Goal: Information Seeking & Learning: Learn about a topic

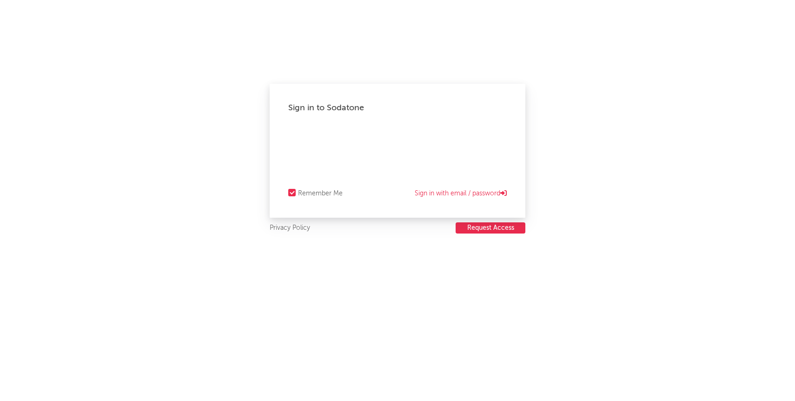
select select "recorded_music"
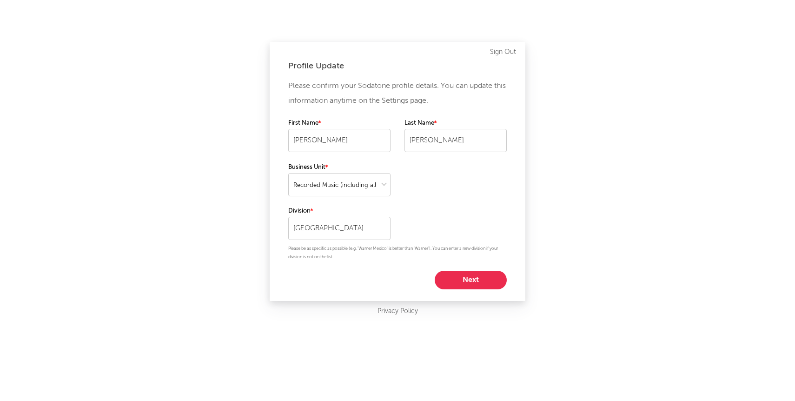
click at [473, 280] on button "Next" at bounding box center [471, 280] width 72 height 19
select select "marketing"
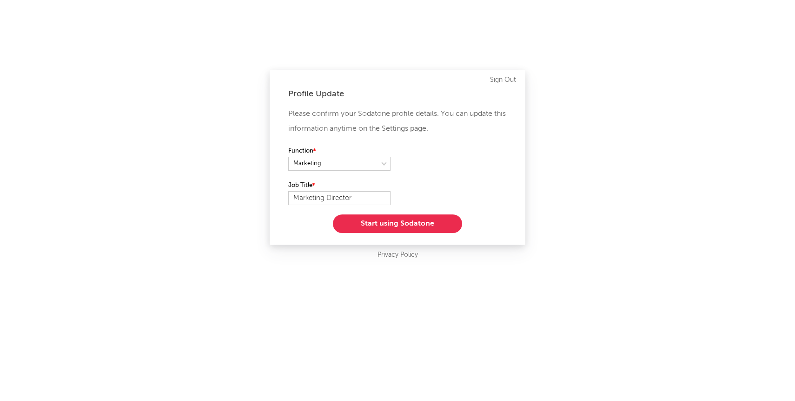
click at [456, 226] on button "Start using Sodatone" at bounding box center [397, 223] width 129 height 19
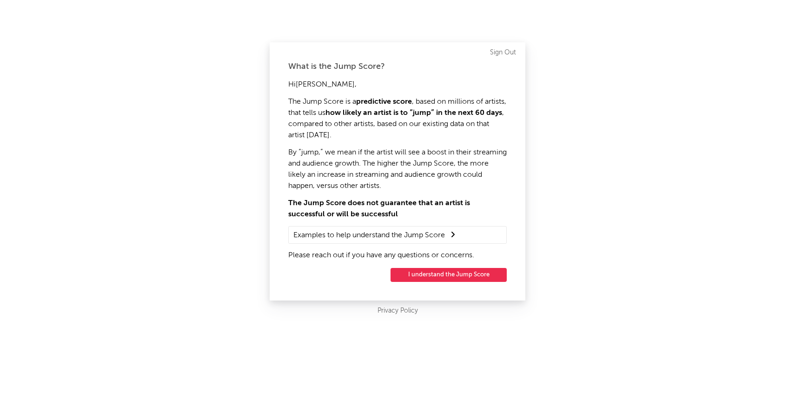
click at [474, 272] on button "I understand the Jump Score" at bounding box center [449, 275] width 116 height 14
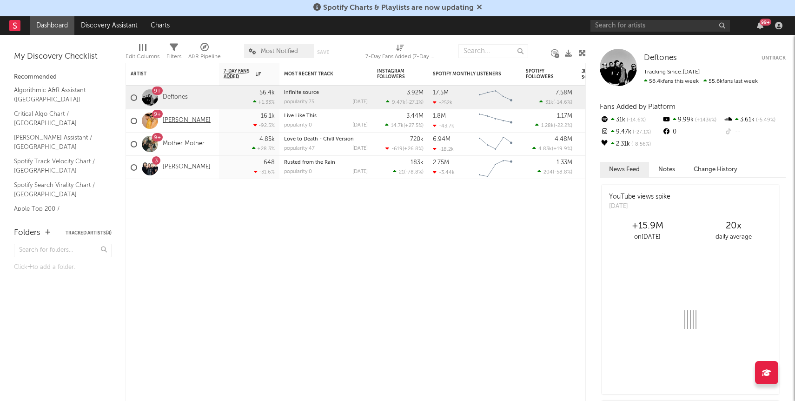
click at [185, 120] on link "Crash Adams" at bounding box center [187, 121] width 48 height 8
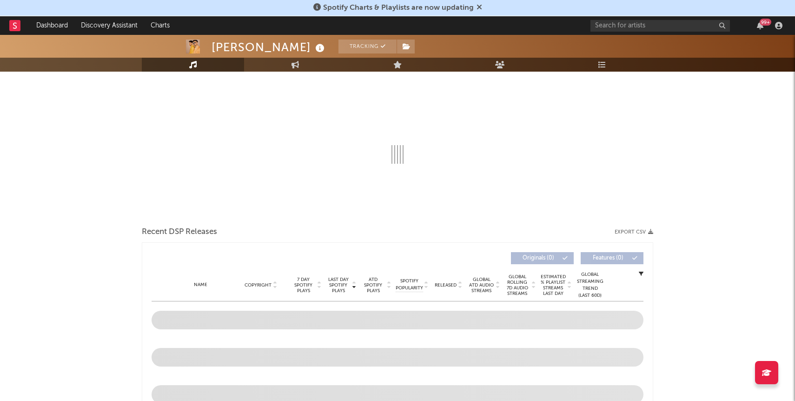
select select "6m"
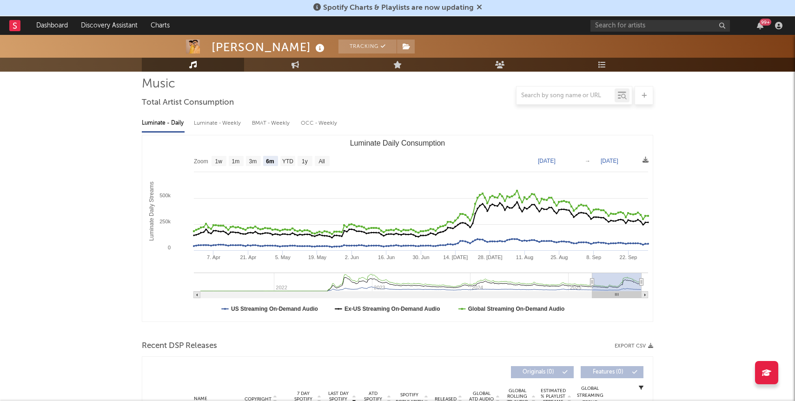
scroll to position [60, 0]
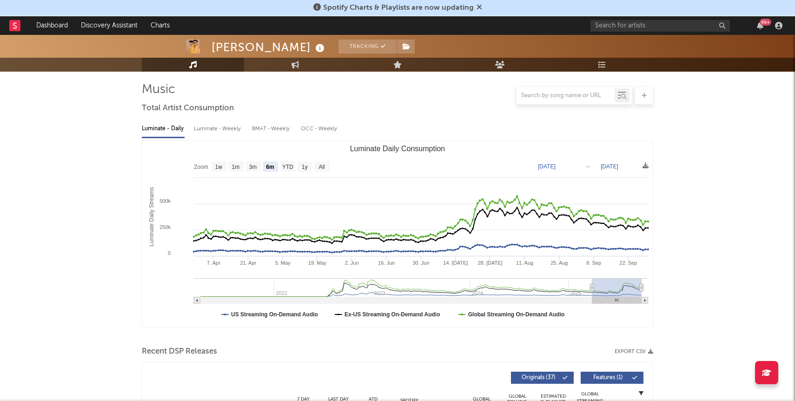
click at [480, 13] on span "Spotify Charts & Playlists are now updating" at bounding box center [398, 7] width 169 height 11
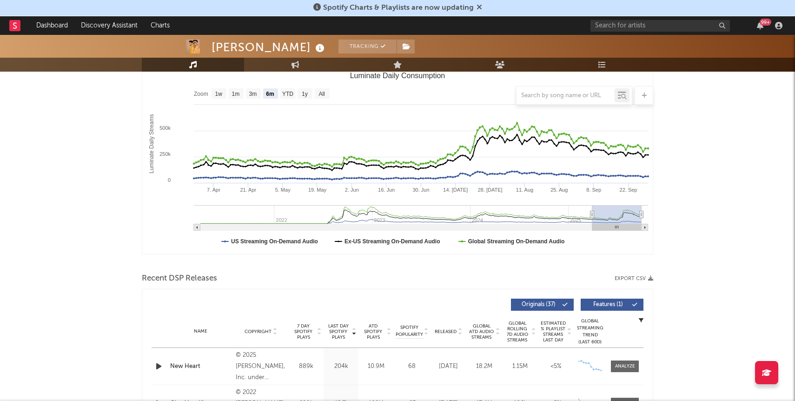
scroll to position [0, 0]
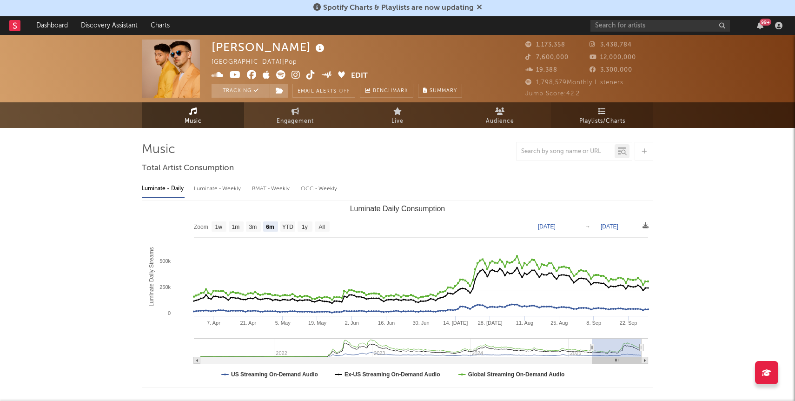
click at [611, 116] on span "Playlists/Charts" at bounding box center [603, 121] width 46 height 11
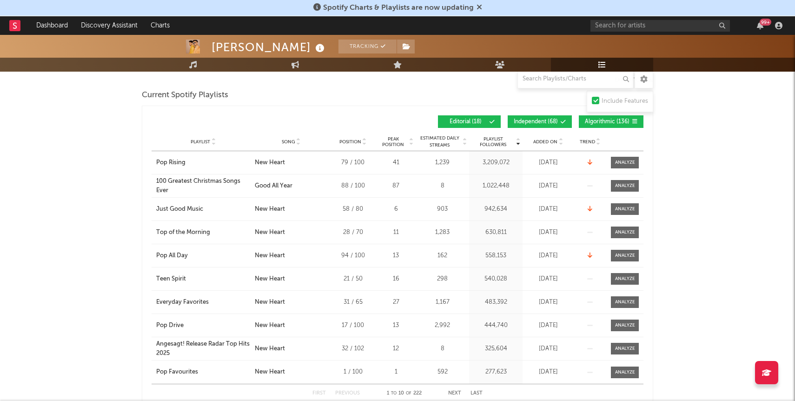
scroll to position [124, 0]
click at [540, 139] on span "Added On" at bounding box center [546, 142] width 24 height 6
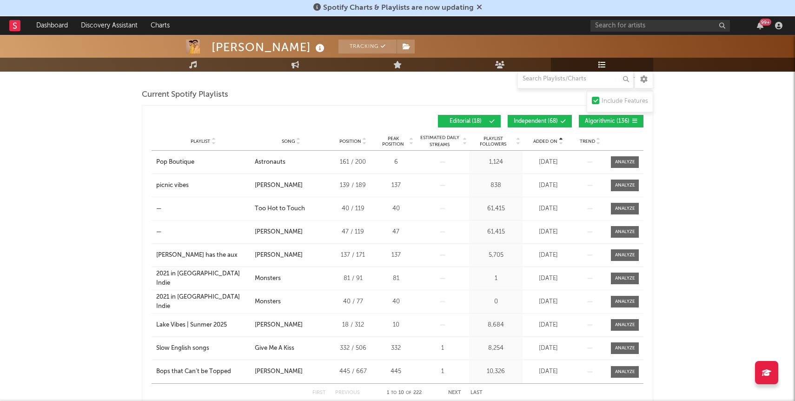
click at [540, 139] on span "Added On" at bounding box center [546, 142] width 24 height 6
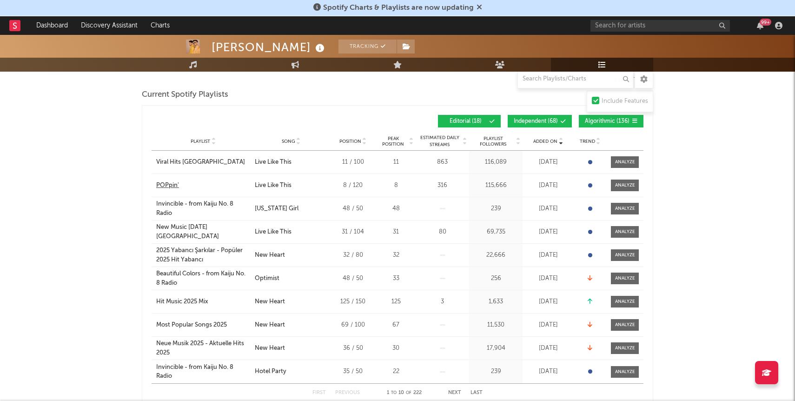
click at [165, 183] on div "POPpin'" at bounding box center [167, 185] width 23 height 9
click at [169, 165] on div "Viral Hits Thailand" at bounding box center [200, 162] width 89 height 9
click at [176, 229] on div "New Music Friday Malaysia" at bounding box center [203, 232] width 94 height 18
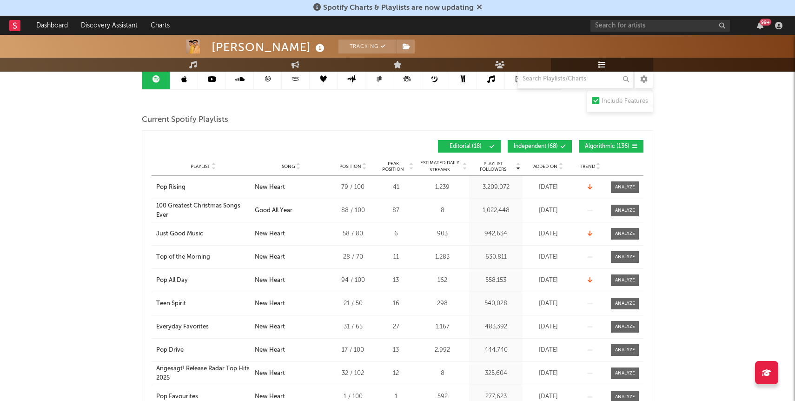
scroll to position [101, 0]
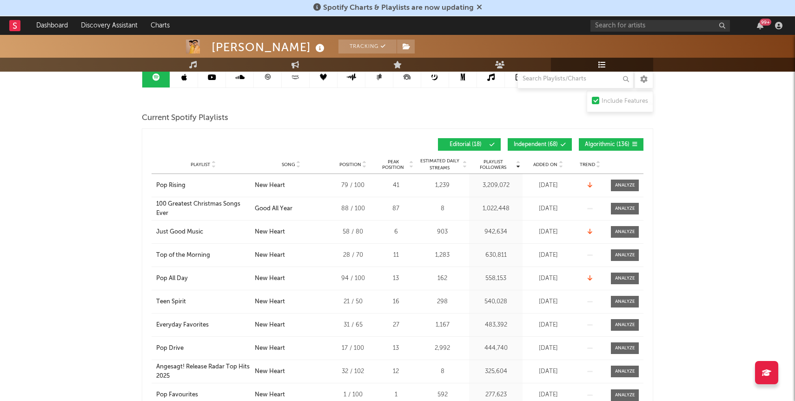
click at [541, 165] on span "Added On" at bounding box center [546, 165] width 24 height 6
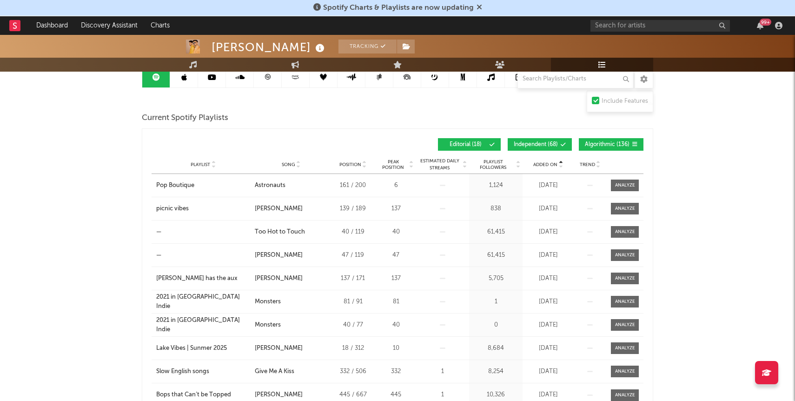
click at [541, 165] on span "Added On" at bounding box center [546, 165] width 24 height 6
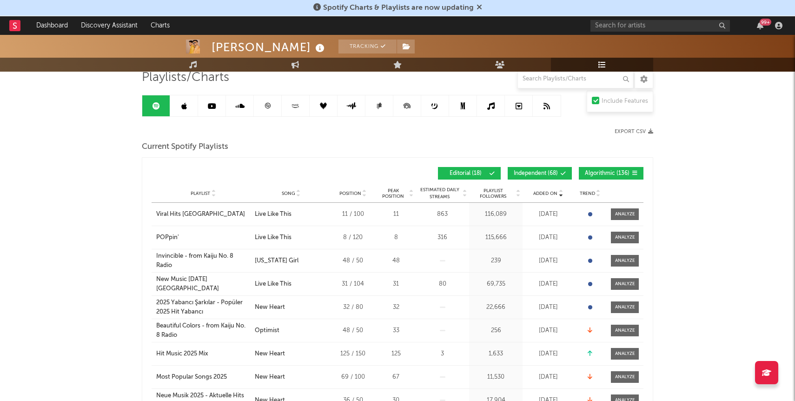
scroll to position [83, 0]
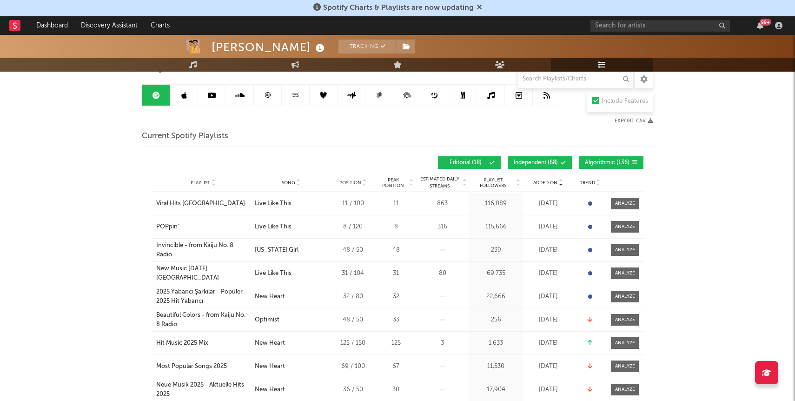
click at [187, 87] on link at bounding box center [184, 95] width 28 height 21
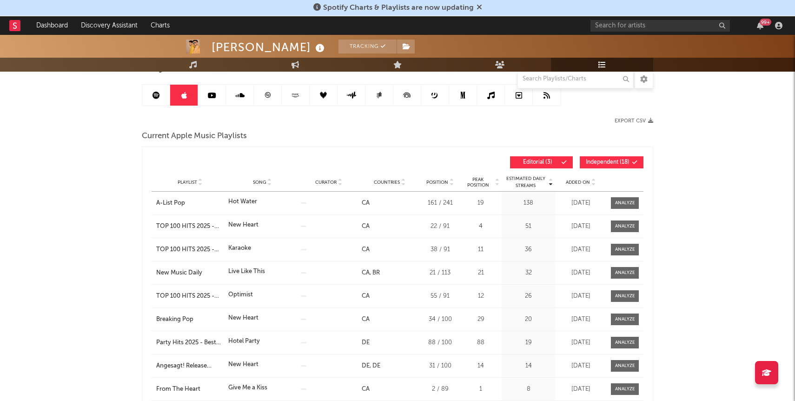
click at [572, 181] on span "Added On" at bounding box center [578, 183] width 24 height 6
click at [377, 201] on link "BR" at bounding box center [375, 203] width 10 height 6
click at [209, 96] on icon at bounding box center [212, 95] width 8 height 7
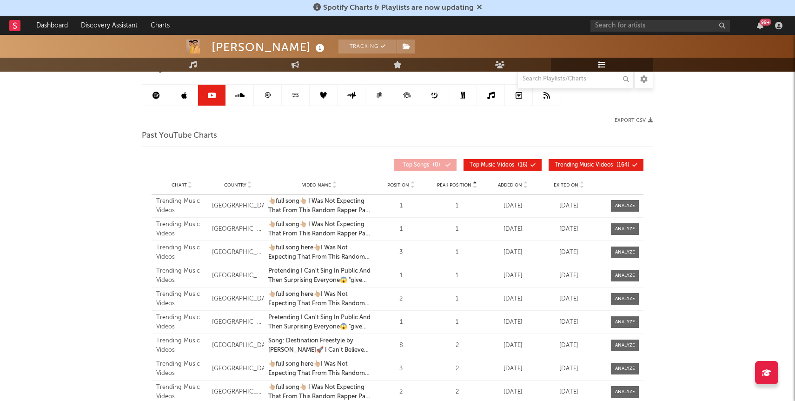
click at [516, 186] on span "Added On" at bounding box center [510, 185] width 24 height 6
click at [249, 89] on link at bounding box center [240, 95] width 28 height 21
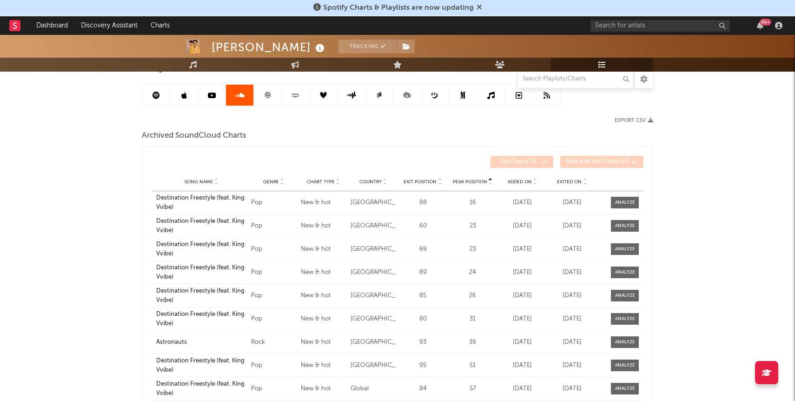
click at [522, 181] on span "Added On" at bounding box center [520, 182] width 24 height 6
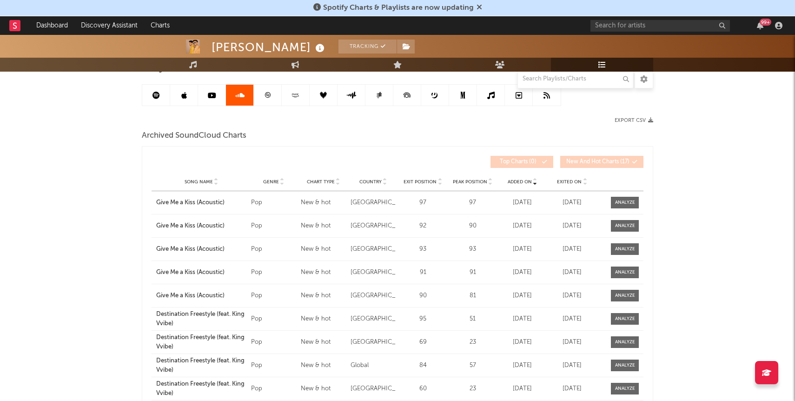
click at [522, 181] on span "Added On" at bounding box center [520, 182] width 24 height 6
click at [268, 95] on icon at bounding box center [268, 95] width 6 height 6
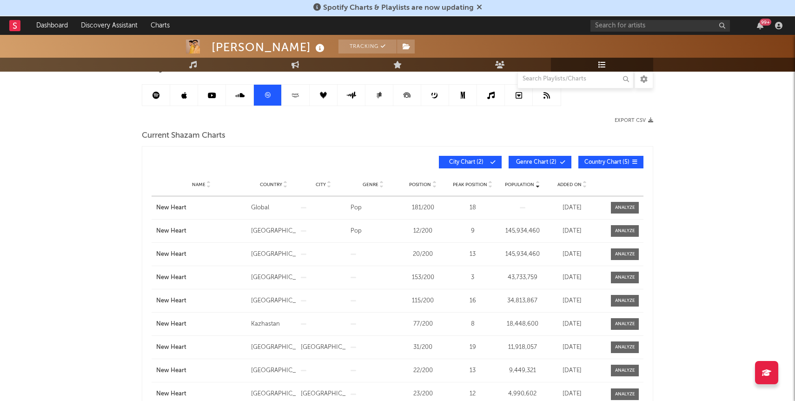
click at [157, 96] on icon at bounding box center [156, 95] width 7 height 7
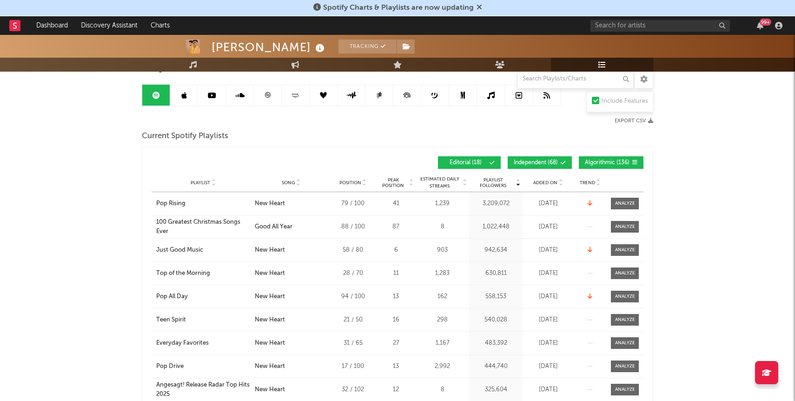
click at [545, 185] on span "Added On" at bounding box center [546, 183] width 24 height 6
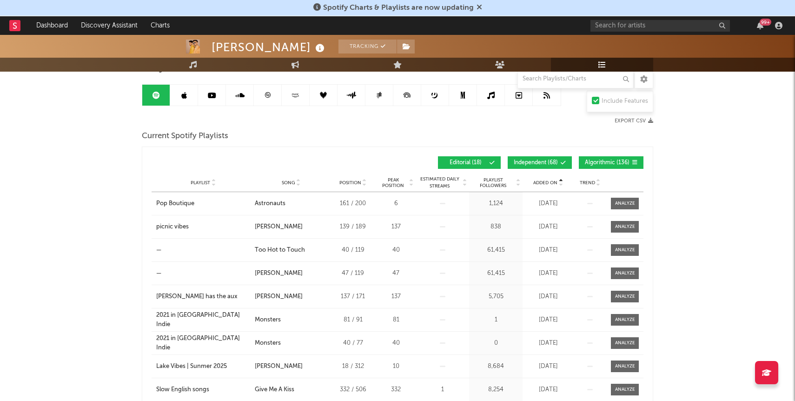
click at [545, 185] on span "Added On" at bounding box center [546, 183] width 24 height 6
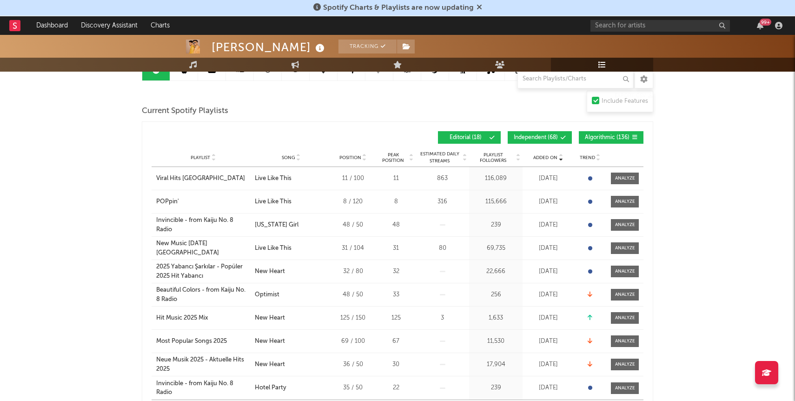
scroll to position [108, 0]
